Goal: Transaction & Acquisition: Obtain resource

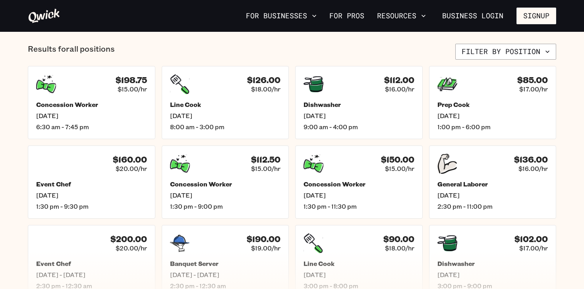
scroll to position [311, 0]
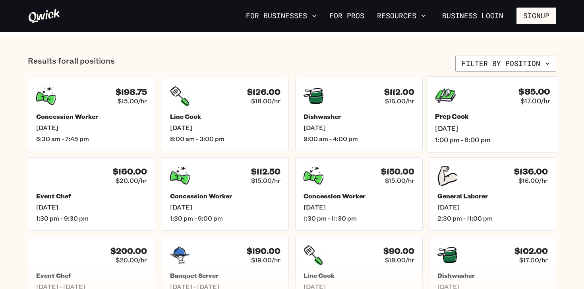
click at [469, 133] on div "Prep Cook [DATE] 1:00 pm - 6:00 pm" at bounding box center [492, 127] width 115 height 31
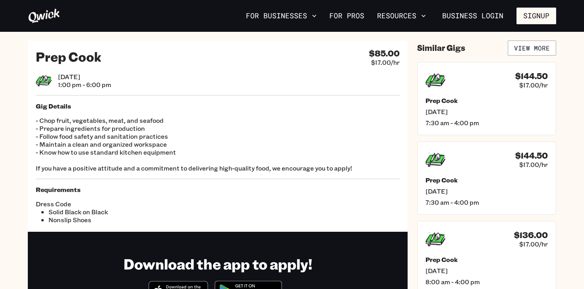
scroll to position [12, 0]
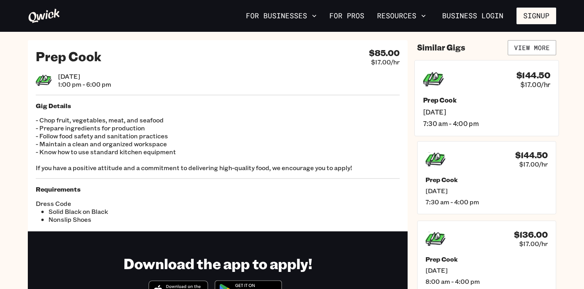
click at [471, 115] on span "[DATE]" at bounding box center [486, 111] width 127 height 8
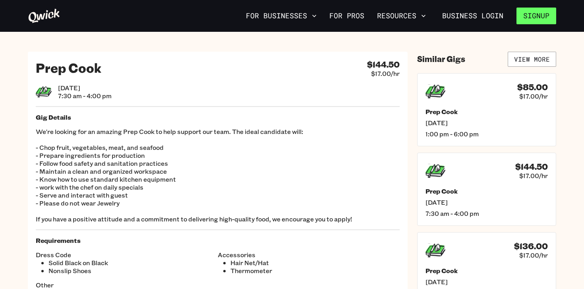
click at [548, 19] on button "Signup" at bounding box center [536, 16] width 40 height 17
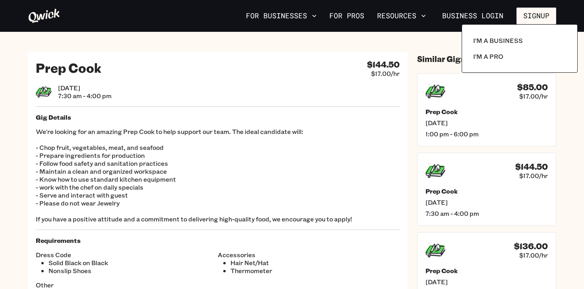
click at [399, 37] on div at bounding box center [292, 144] width 584 height 289
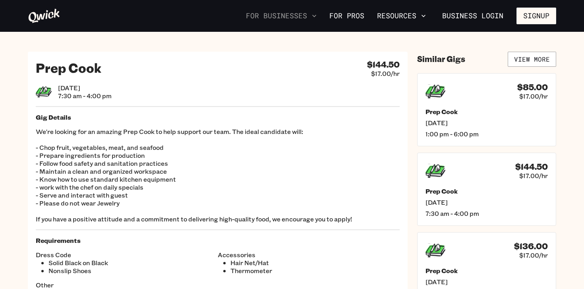
click at [301, 19] on button "For Businesses" at bounding box center [281, 16] width 77 height 14
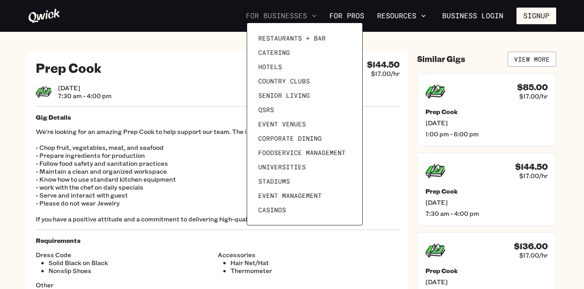
click at [301, 19] on div at bounding box center [292, 144] width 584 height 289
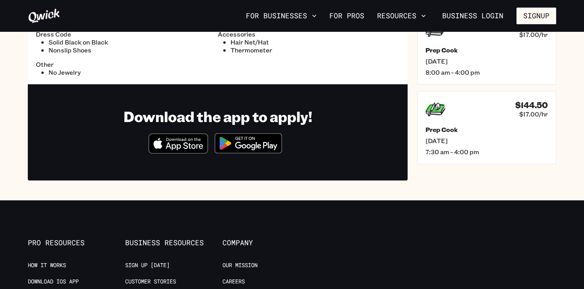
scroll to position [212, 0]
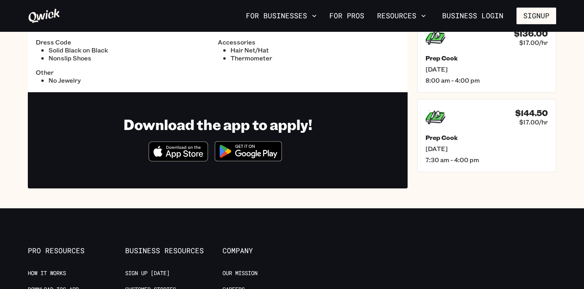
click at [192, 150] on icon "Download on the App Store" at bounding box center [178, 151] width 58 height 19
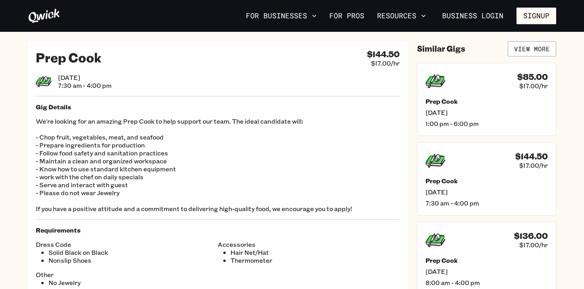
scroll to position [10, 0]
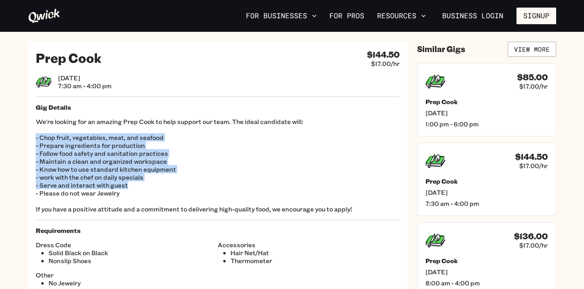
drag, startPoint x: 131, startPoint y: 185, endPoint x: 34, endPoint y: 138, distance: 108.2
click at [34, 138] on div "Prep Cook $144.50 $17.00/hr [DATE] 7:30 am - 4:00 pm Gig Details We're looking …" at bounding box center [218, 168] width 380 height 253
copy p "- Chop fruit, vegetables, meat, and seafood - Prepare ingredients for productio…"
